Goal: Information Seeking & Learning: Learn about a topic

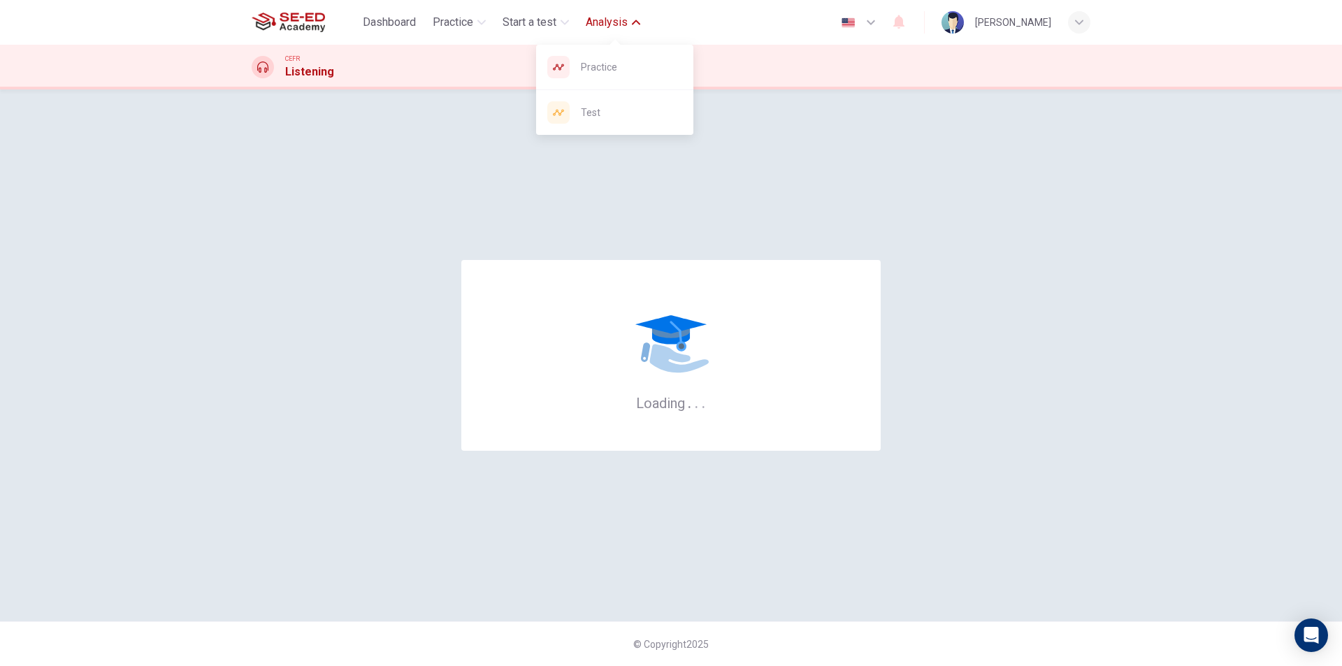
click at [632, 26] on button "Analysis" at bounding box center [613, 22] width 66 height 25
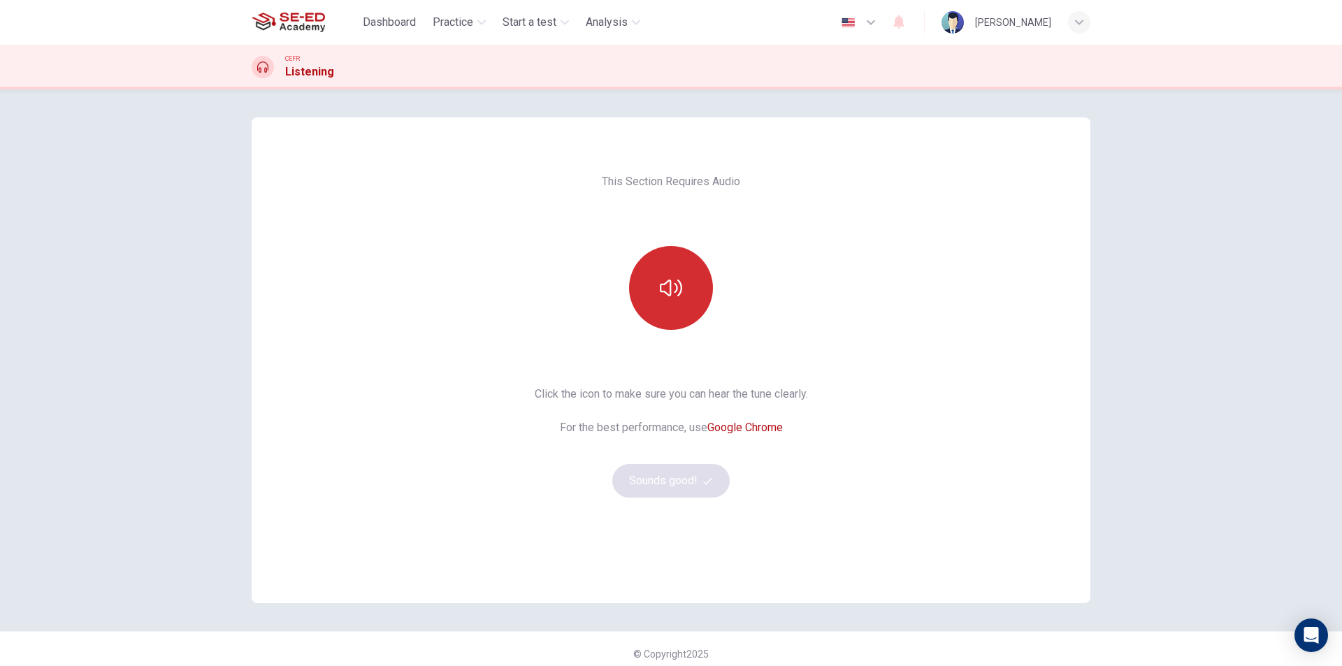
click at [695, 288] on button "button" at bounding box center [671, 288] width 84 height 84
click at [686, 479] on button "Sounds good!" at bounding box center [670, 481] width 117 height 34
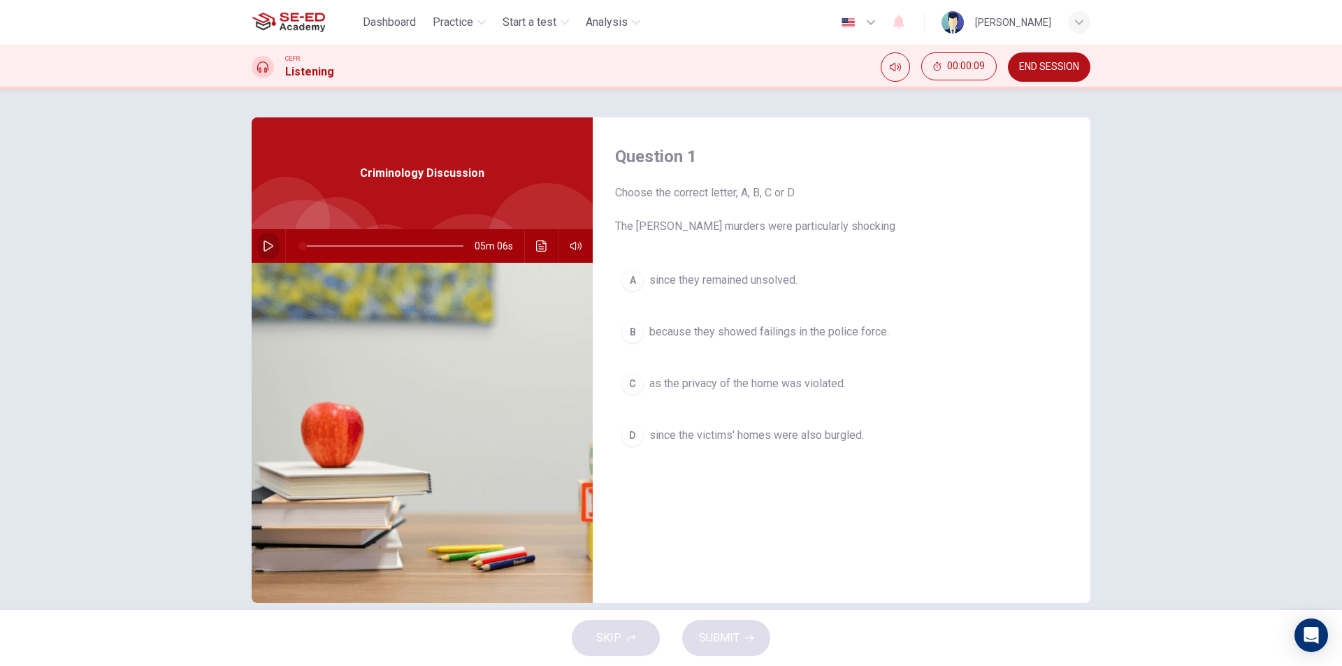
click at [263, 245] on icon "button" at bounding box center [268, 245] width 11 height 11
click at [624, 382] on div "C" at bounding box center [632, 383] width 22 height 22
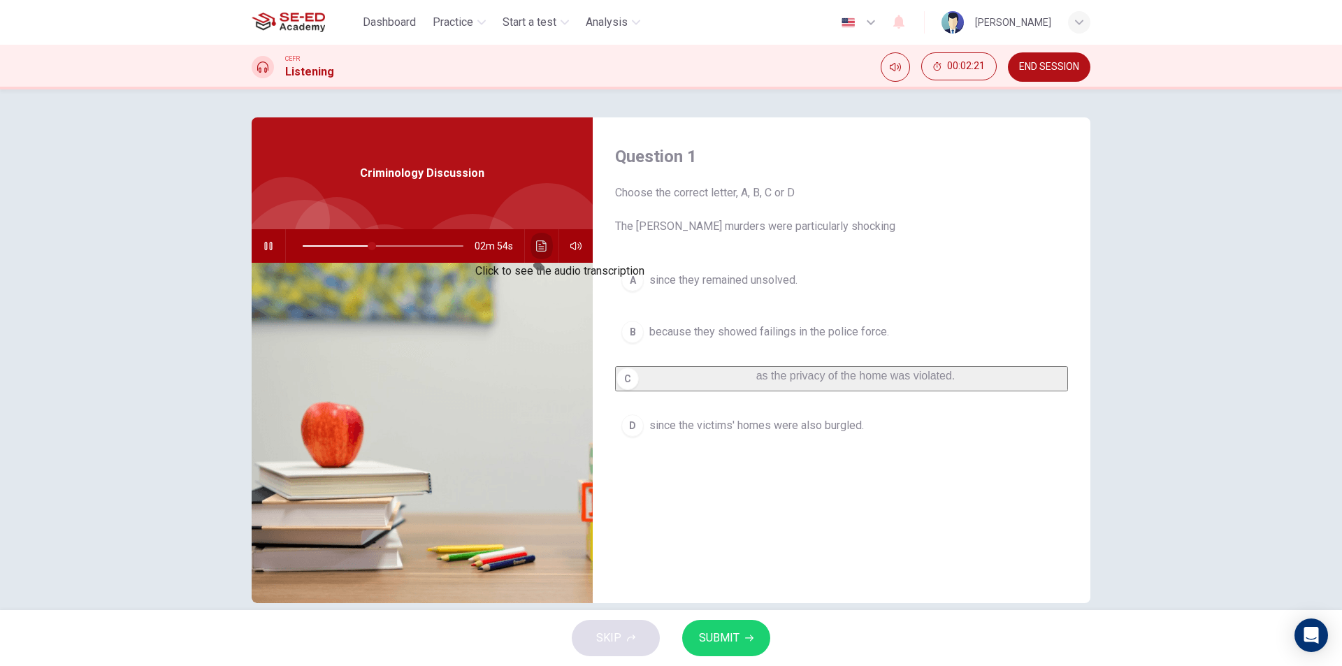
click at [532, 247] on button "Click to see the audio transcription" at bounding box center [541, 246] width 22 height 34
drag, startPoint x: 720, startPoint y: 235, endPoint x: 844, endPoint y: 241, distance: 123.8
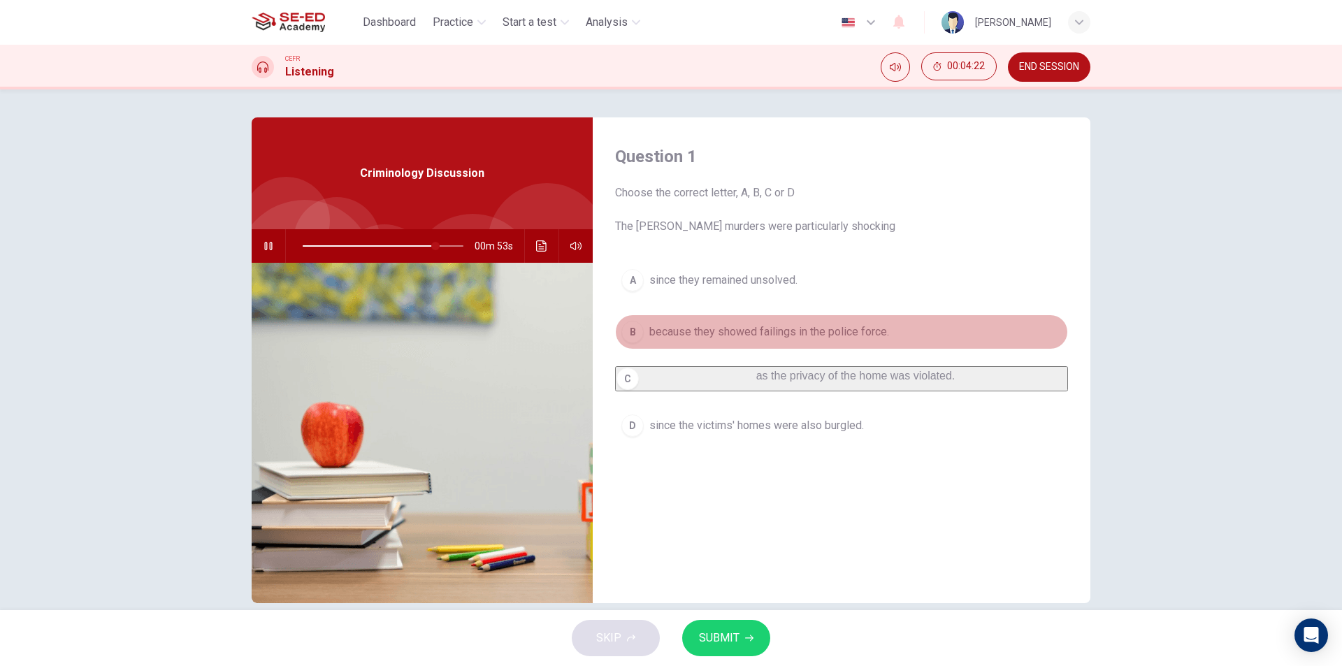
click at [668, 334] on span "because they showed failings in the police force." at bounding box center [769, 332] width 240 height 17
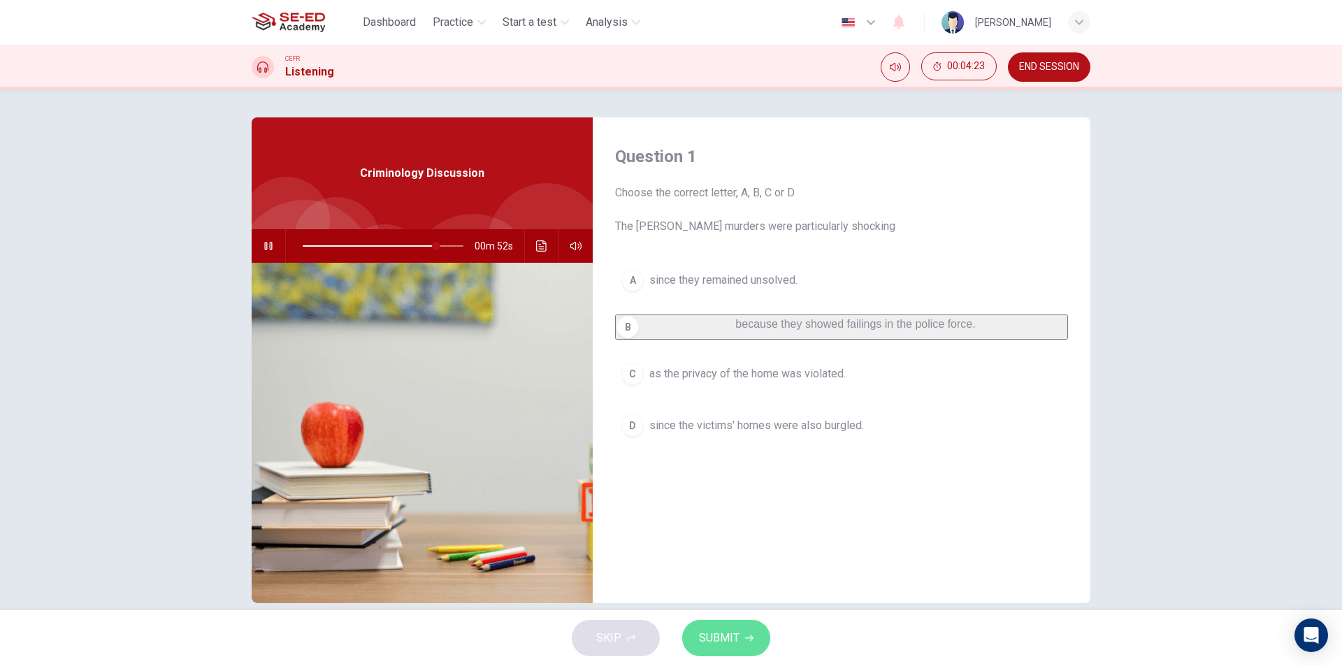
click at [706, 632] on span "SUBMIT" at bounding box center [719, 638] width 41 height 20
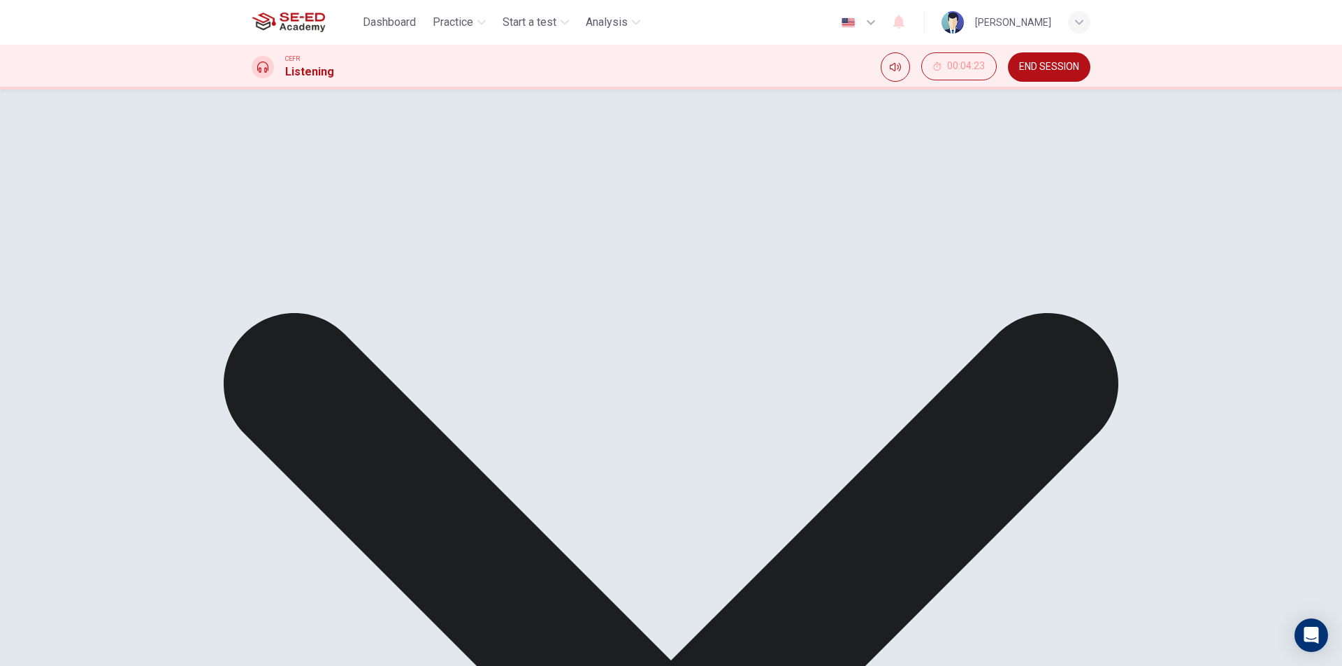
click at [727, 379] on div "A since they remained unsolved. B because they showed failings in the police fo…" at bounding box center [841, 352] width 453 height 179
drag, startPoint x: 811, startPoint y: 632, endPoint x: 833, endPoint y: 550, distance: 84.6
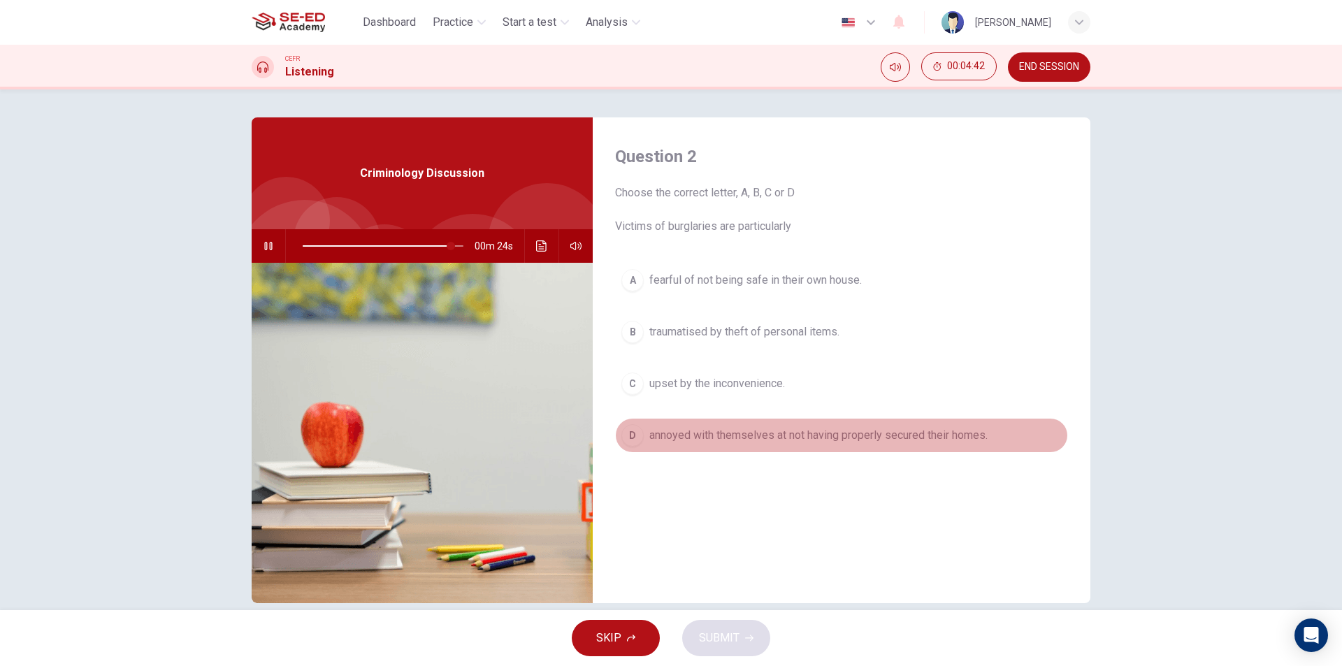
click at [717, 443] on span "annoyed with themselves at not having properly secured their homes." at bounding box center [818, 435] width 338 height 17
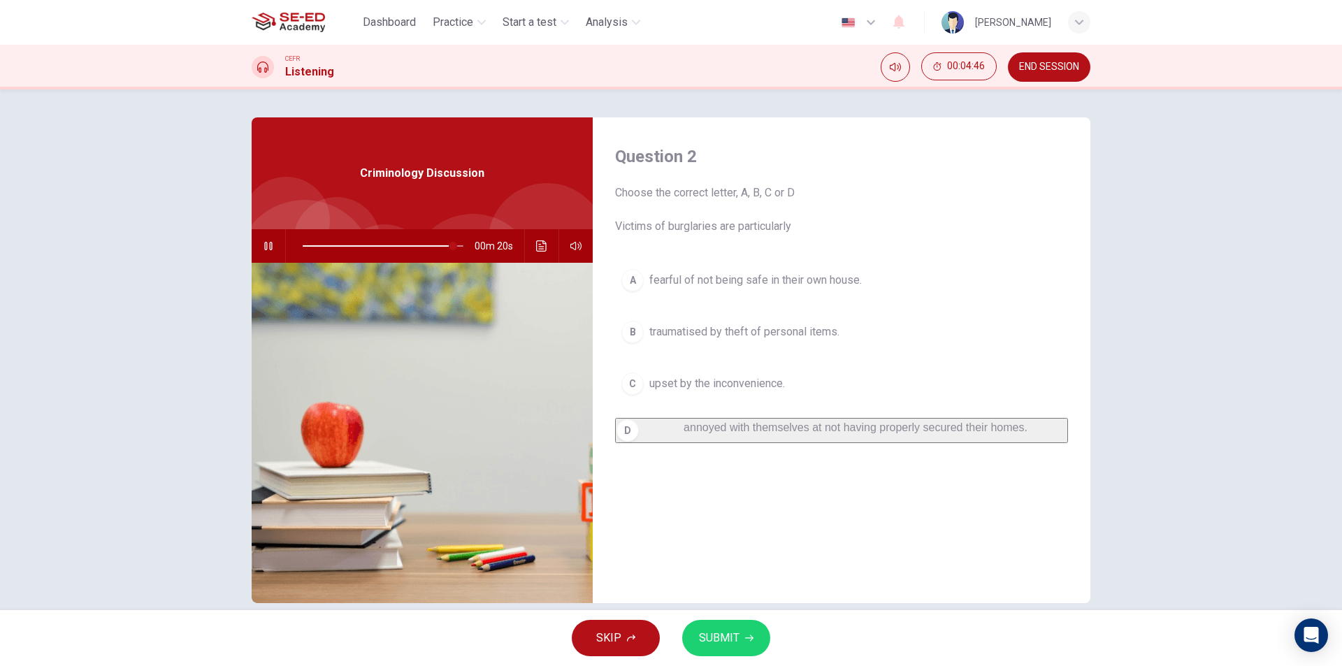
click at [771, 280] on span "fearful of not being safe in their own house." at bounding box center [755, 280] width 212 height 17
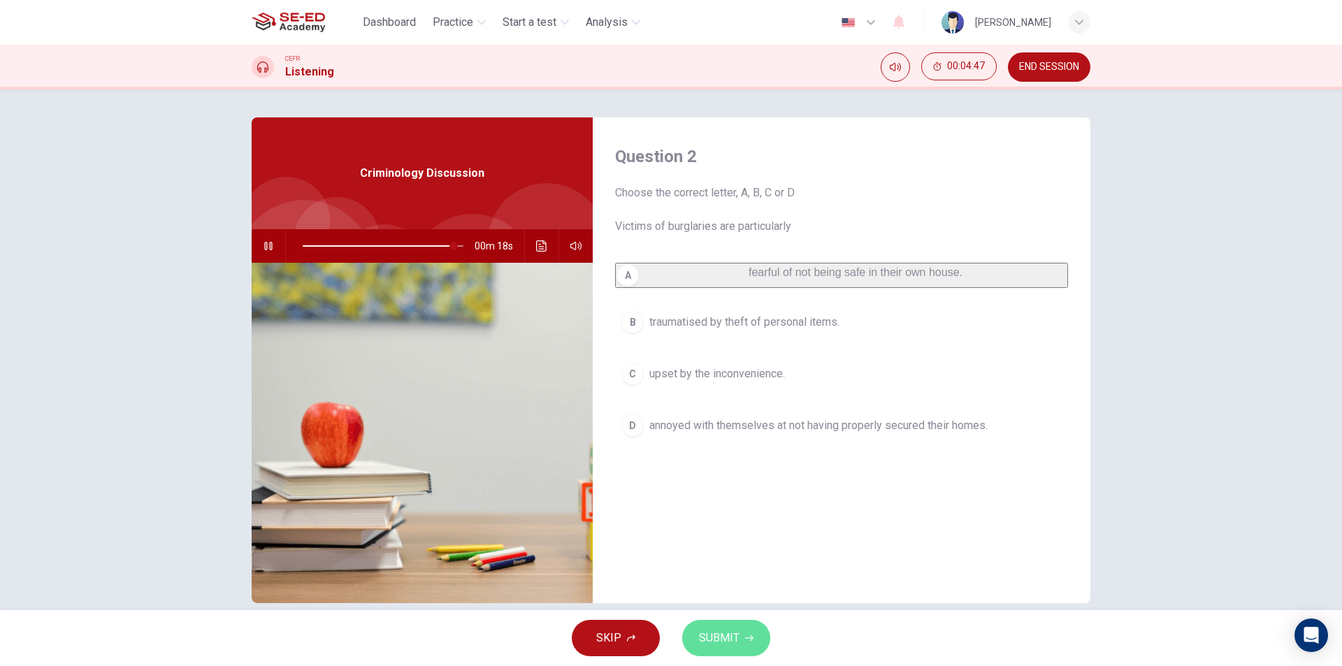
click at [743, 644] on button "SUBMIT" at bounding box center [726, 638] width 88 height 36
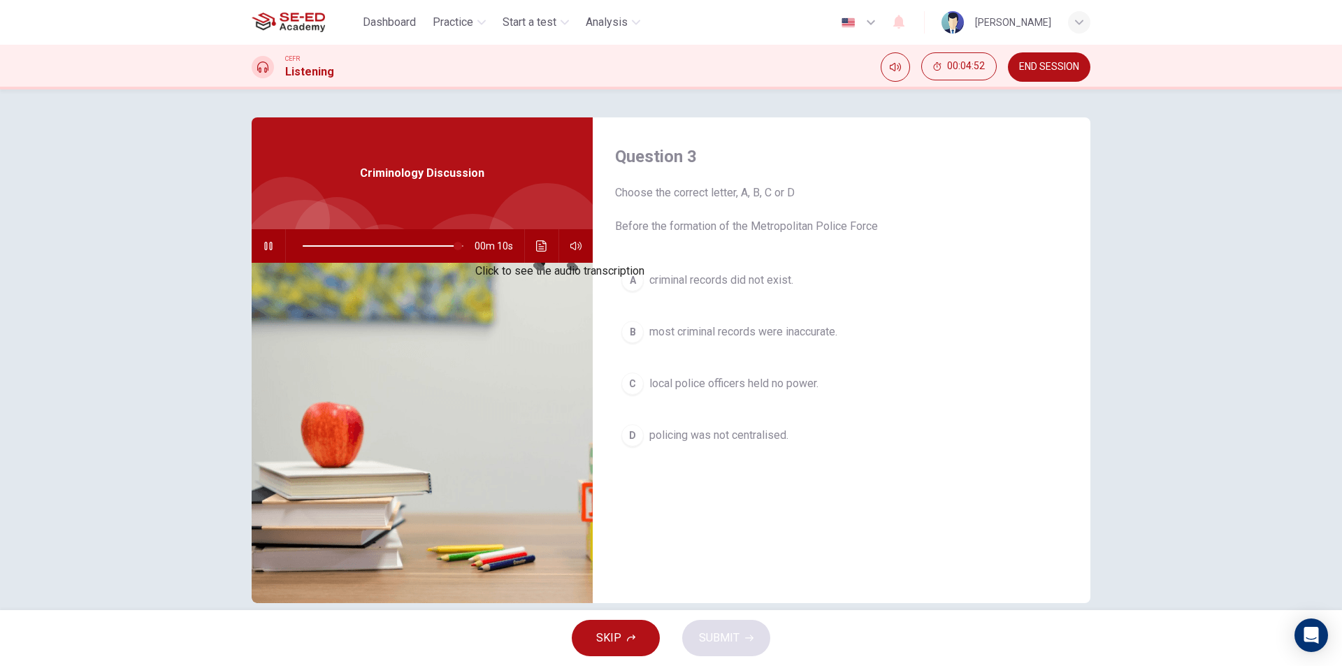
click at [539, 249] on icon "Click to see the audio transcription" at bounding box center [541, 245] width 11 height 11
type input "0"
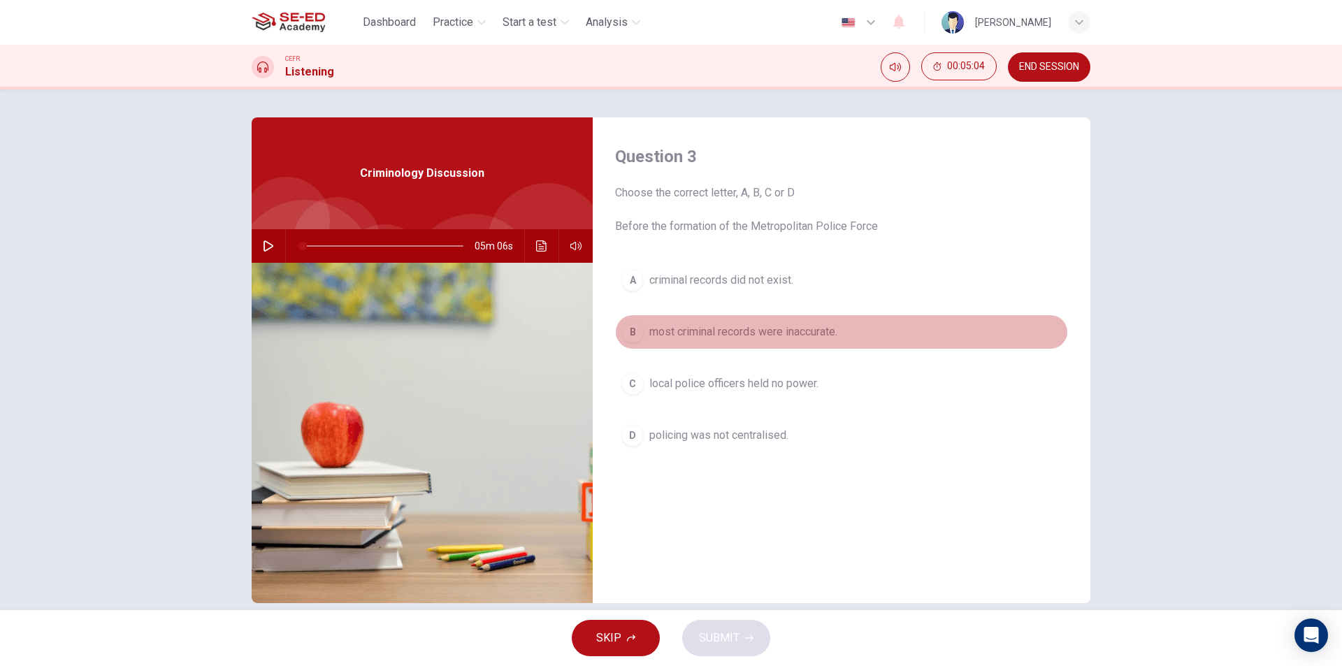
click at [710, 328] on span "most criminal records were inaccurate." at bounding box center [743, 332] width 188 height 17
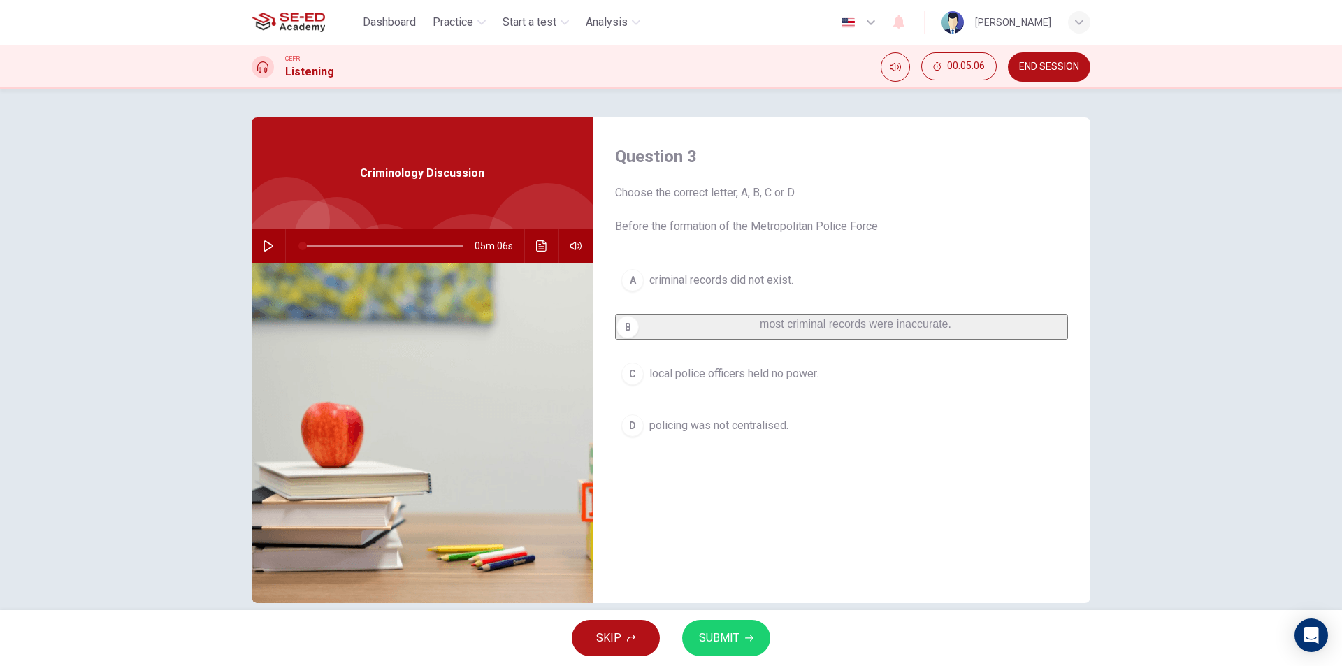
click at [713, 434] on span "policing was not centralised." at bounding box center [718, 425] width 139 height 17
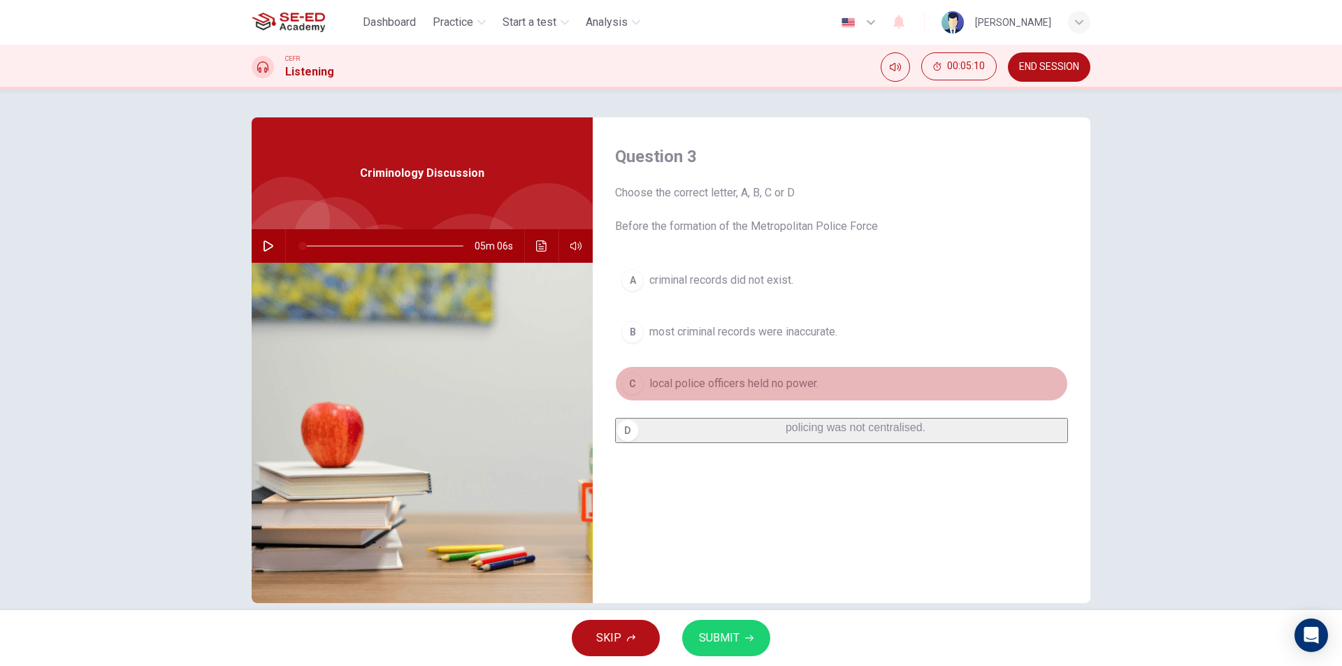
click at [714, 386] on span "local police officers held no power." at bounding box center [733, 383] width 169 height 17
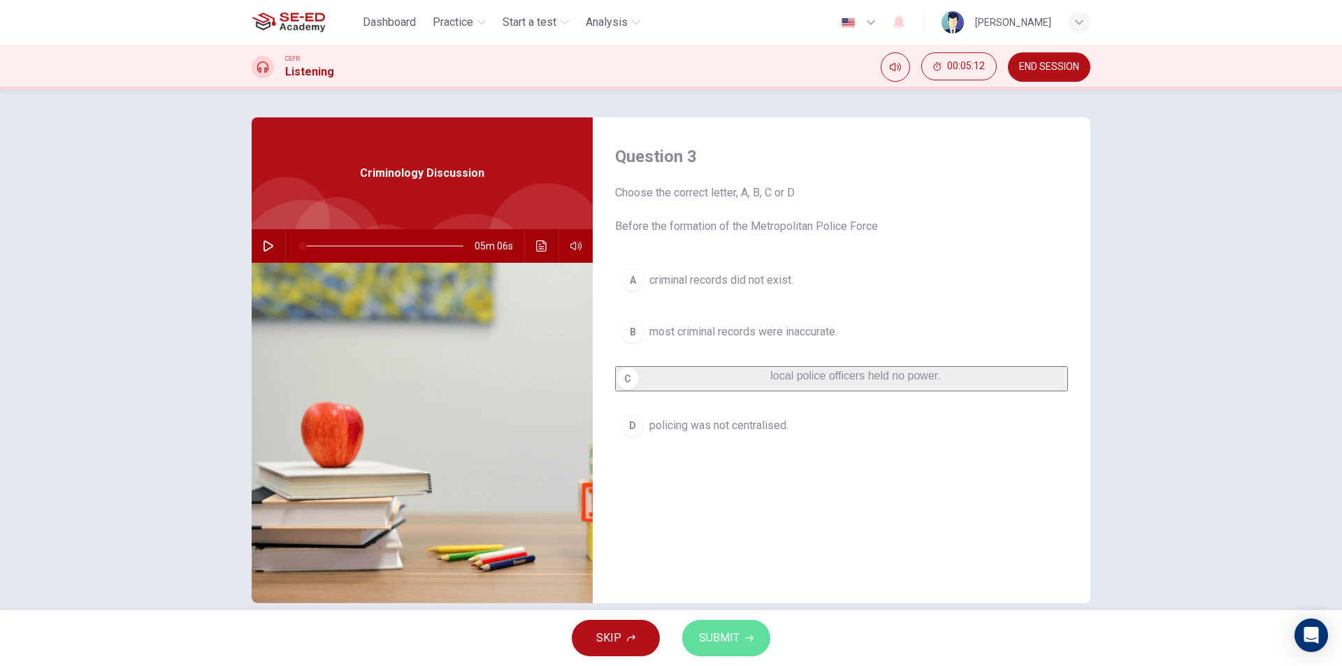
click at [745, 642] on button "SUBMIT" at bounding box center [726, 638] width 88 height 36
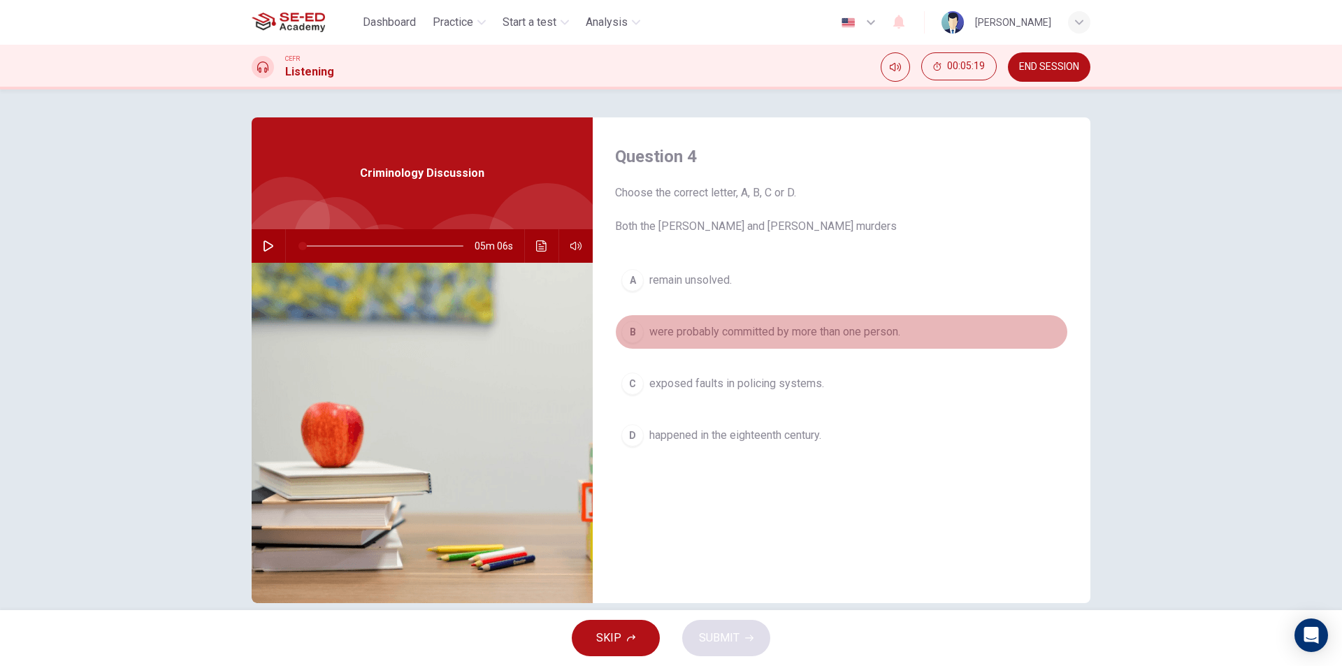
click at [655, 334] on span "were probably committed by more than one person." at bounding box center [774, 332] width 251 height 17
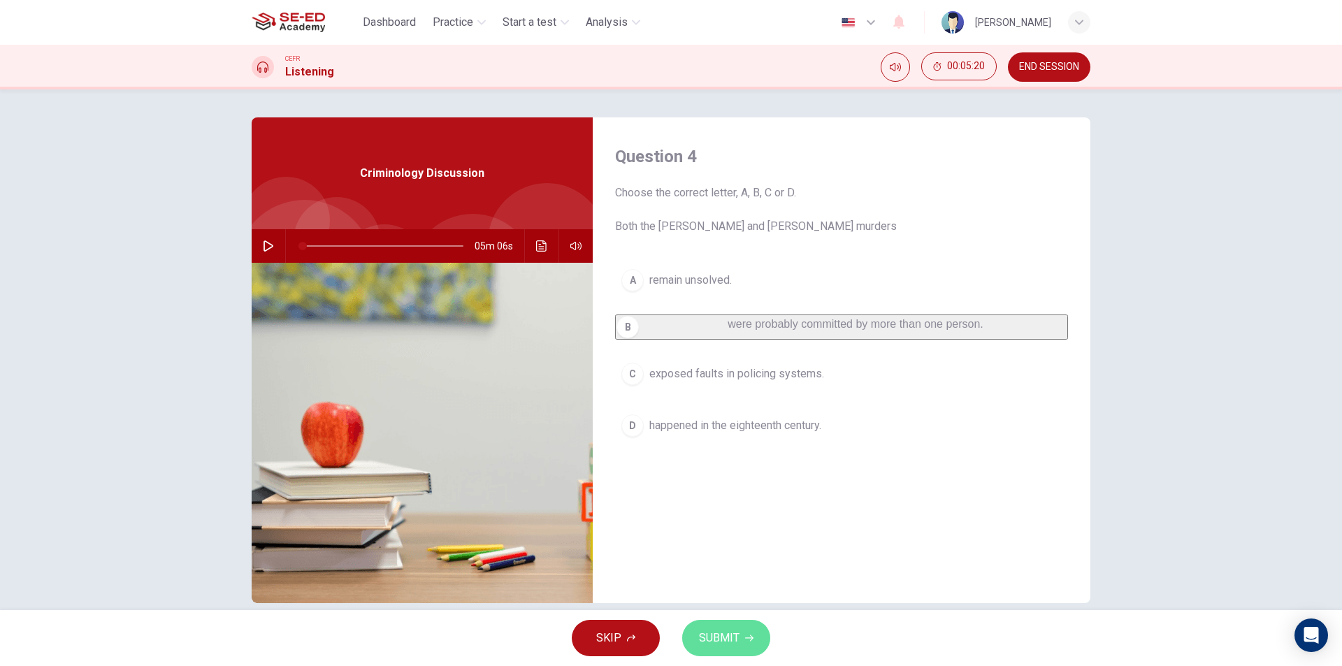
click at [729, 651] on button "SUBMIT" at bounding box center [726, 638] width 88 height 36
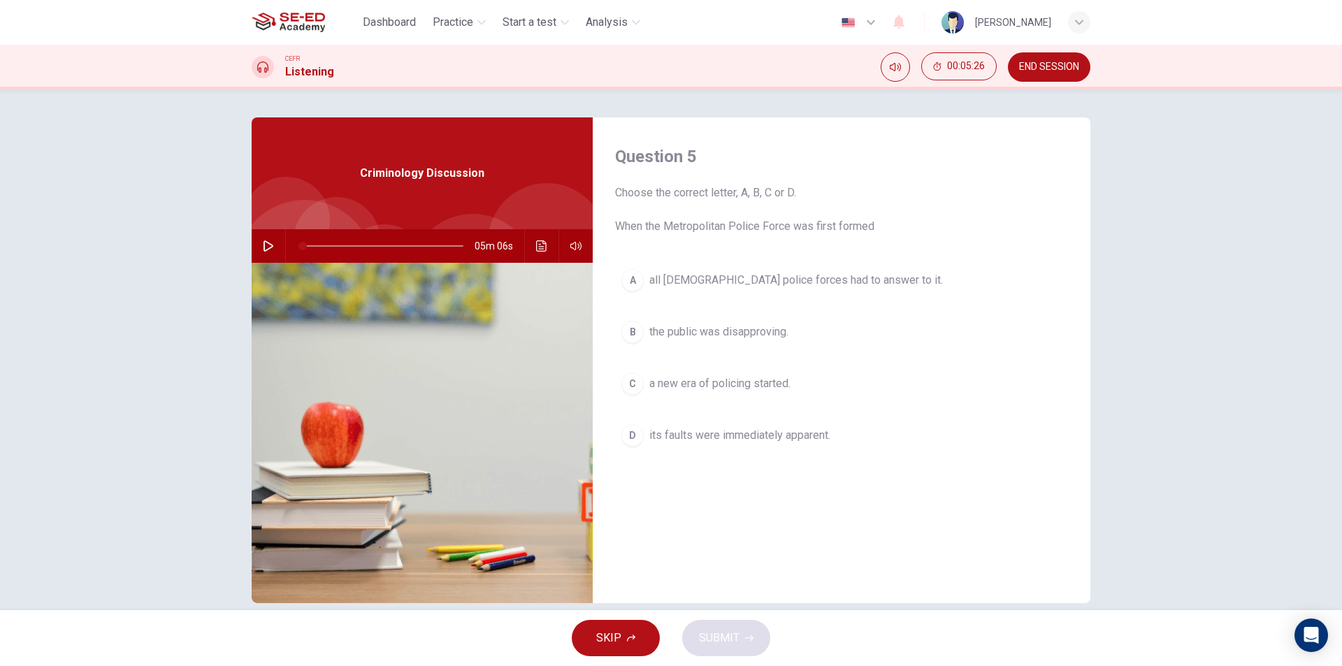
click at [711, 282] on span "all [DEMOGRAPHIC_DATA] police forces had to answer to it." at bounding box center [795, 280] width 293 height 17
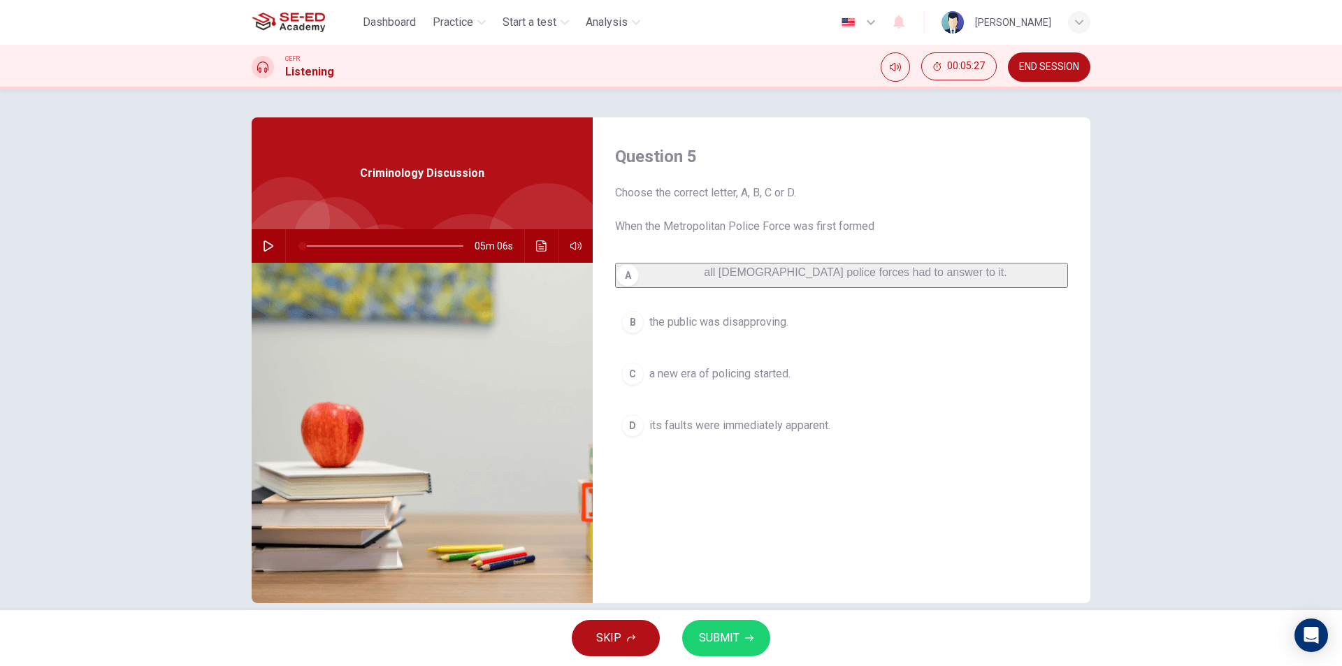
click at [727, 638] on span "SUBMIT" at bounding box center [719, 638] width 41 height 20
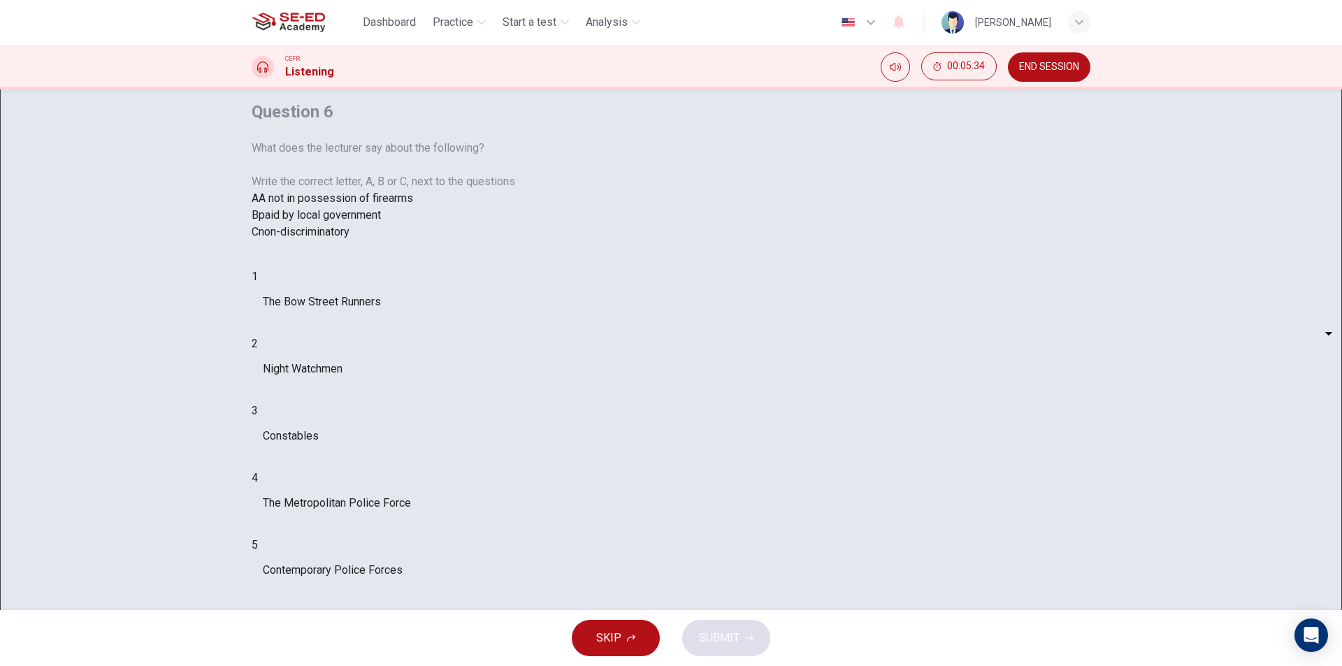
scroll to position [21, 0]
click at [702, 501] on body "This site uses cookies, as explained in our Privacy Policy . If you agree to th…" at bounding box center [671, 333] width 1342 height 666
click at [700, 665] on li "A" at bounding box center [671, 674] width 1342 height 17
type input "A"
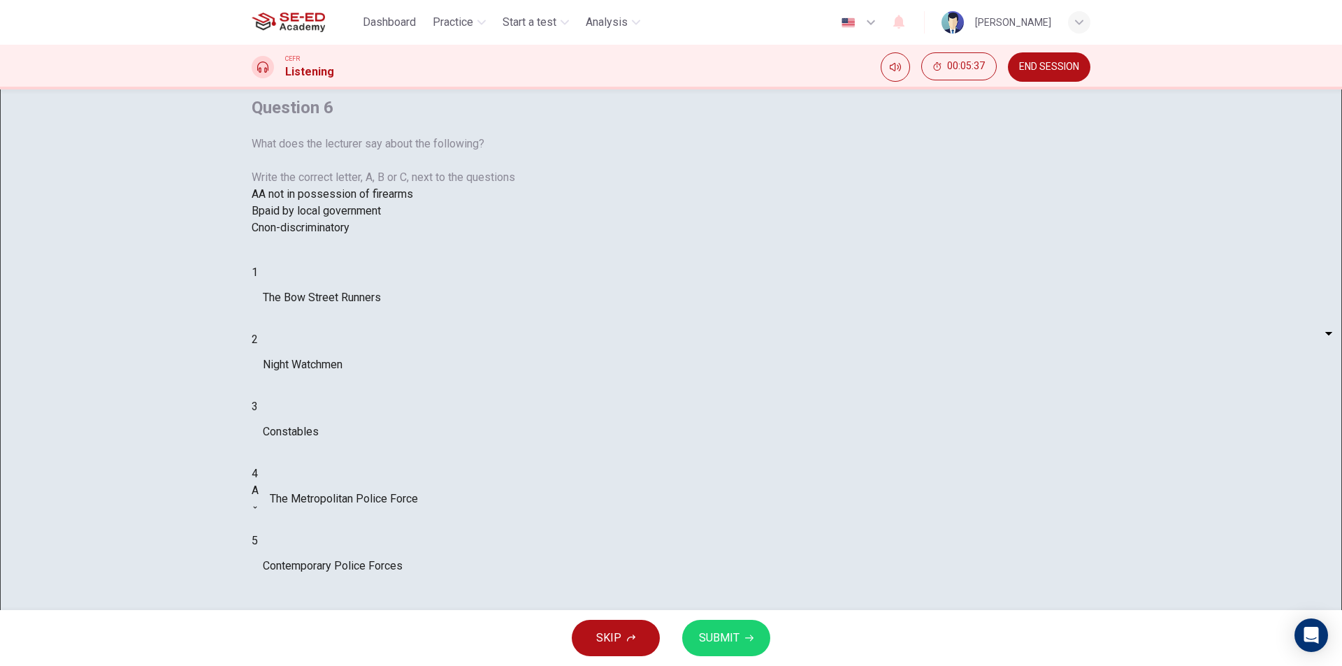
click at [700, 548] on body "This site uses cookies, as explained in our Privacy Policy . If you agree to th…" at bounding box center [671, 333] width 1342 height 666
click at [687, 665] on li "A" at bounding box center [671, 674] width 1342 height 17
type input "A"
click at [699, 472] on body "This site uses cookies, as explained in our Privacy Policy . If you agree to th…" at bounding box center [671, 333] width 1342 height 666
click at [701, 665] on li "A" at bounding box center [671, 674] width 1342 height 17
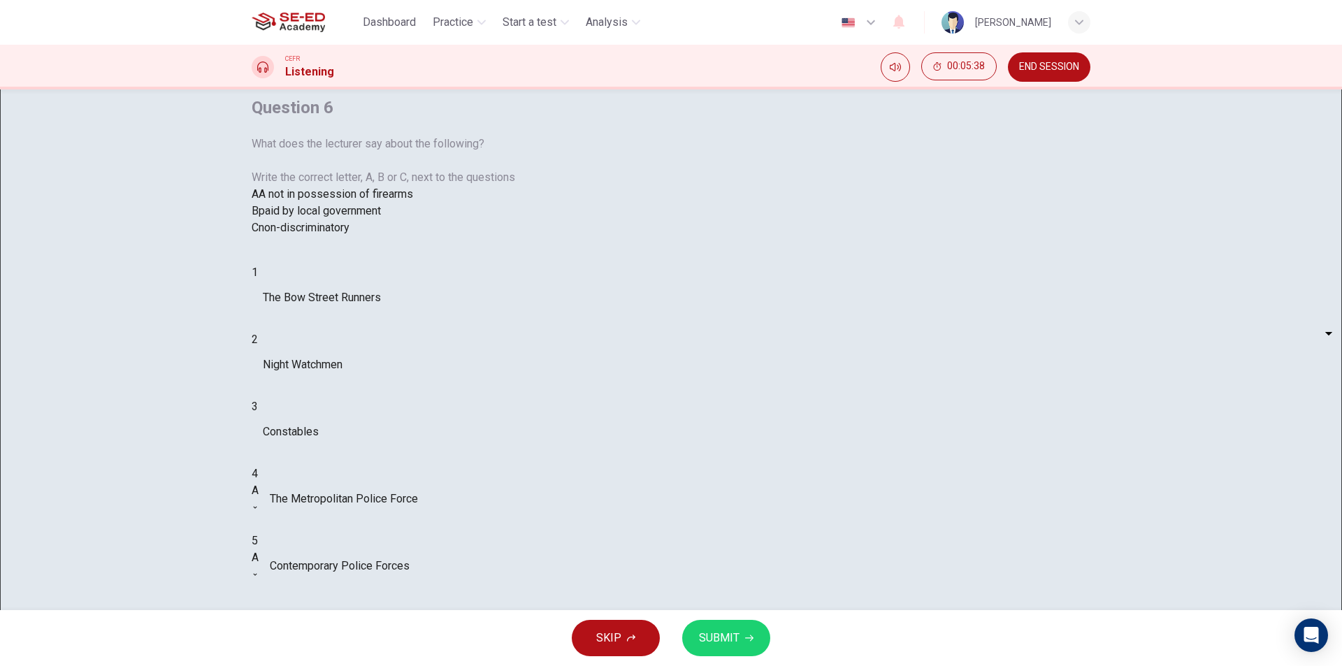
type input "A"
click at [713, 417] on body "This site uses cookies, as explained in our Privacy Policy . If you agree to th…" at bounding box center [671, 333] width 1342 height 666
click at [703, 665] on li "A" at bounding box center [671, 674] width 1342 height 17
type input "A"
click at [707, 380] on body "This site uses cookies, as explained in our Privacy Policy . If you agree to th…" at bounding box center [671, 333] width 1342 height 666
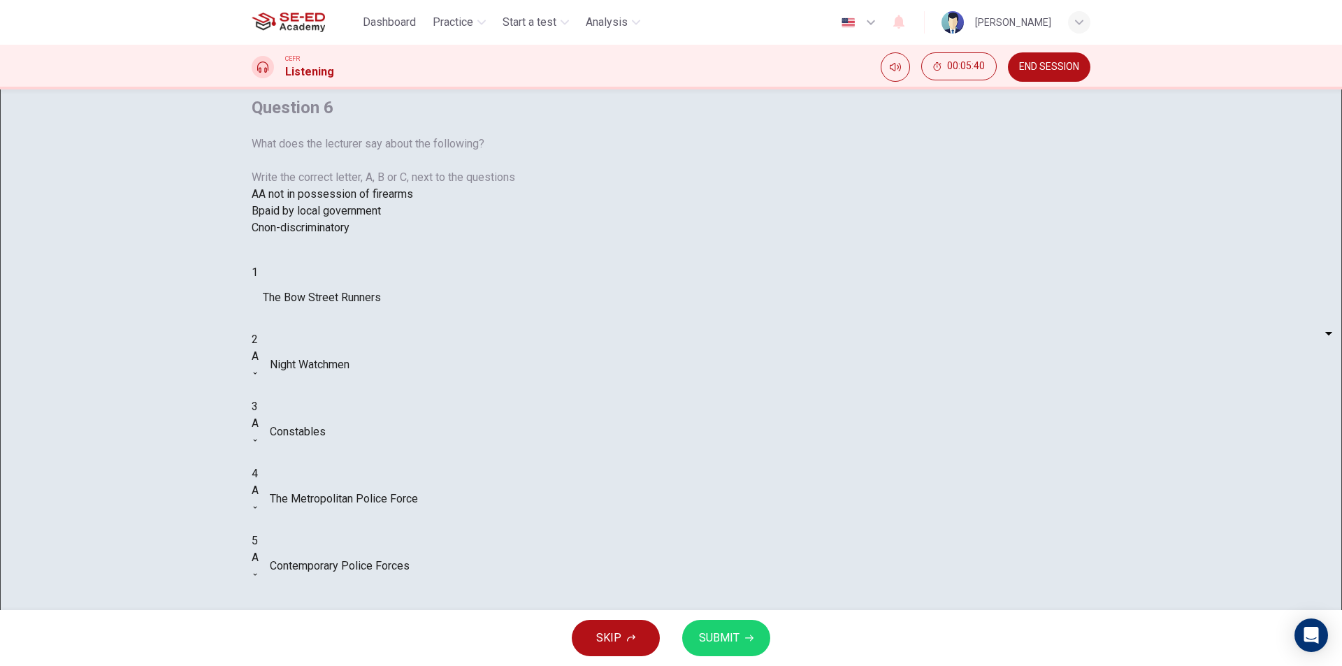
click at [706, 665] on li "A" at bounding box center [671, 674] width 1342 height 17
type input "A"
click at [722, 632] on span "SUBMIT" at bounding box center [719, 638] width 41 height 20
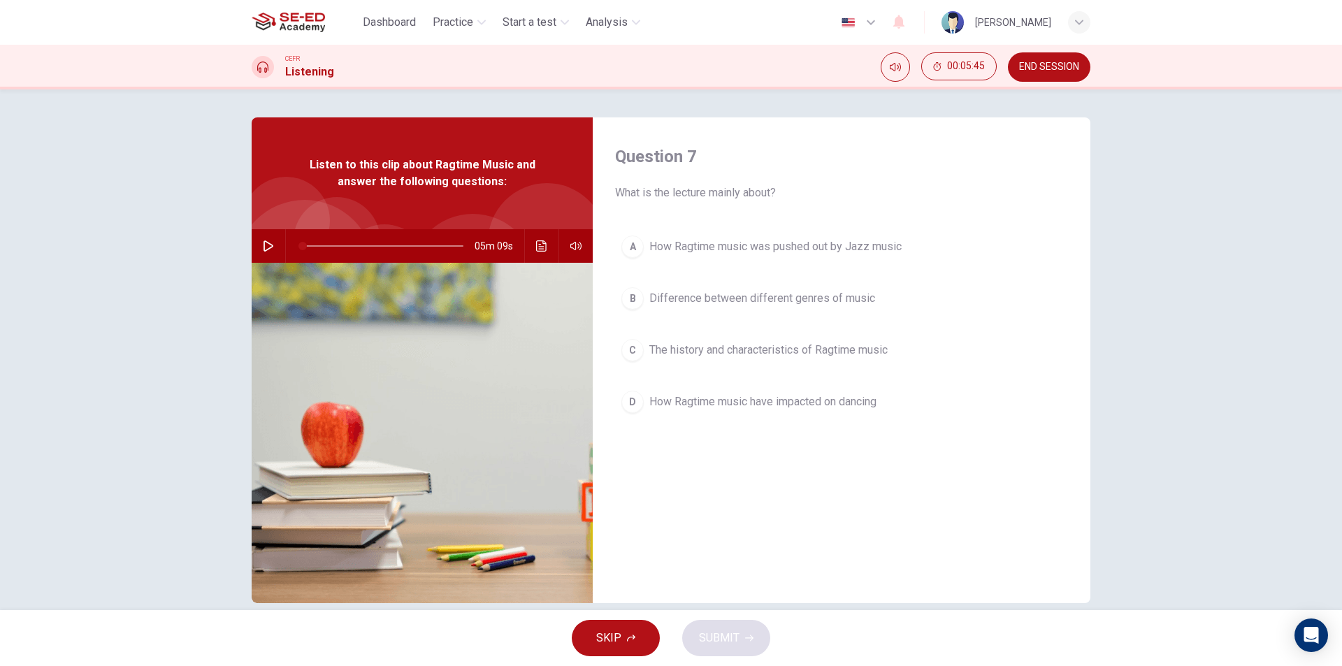
click at [265, 240] on icon "button" at bounding box center [268, 245] width 11 height 11
click at [544, 248] on button "Click to see the audio transcription" at bounding box center [541, 246] width 22 height 34
type input "17"
